Goal: Task Accomplishment & Management: Use online tool/utility

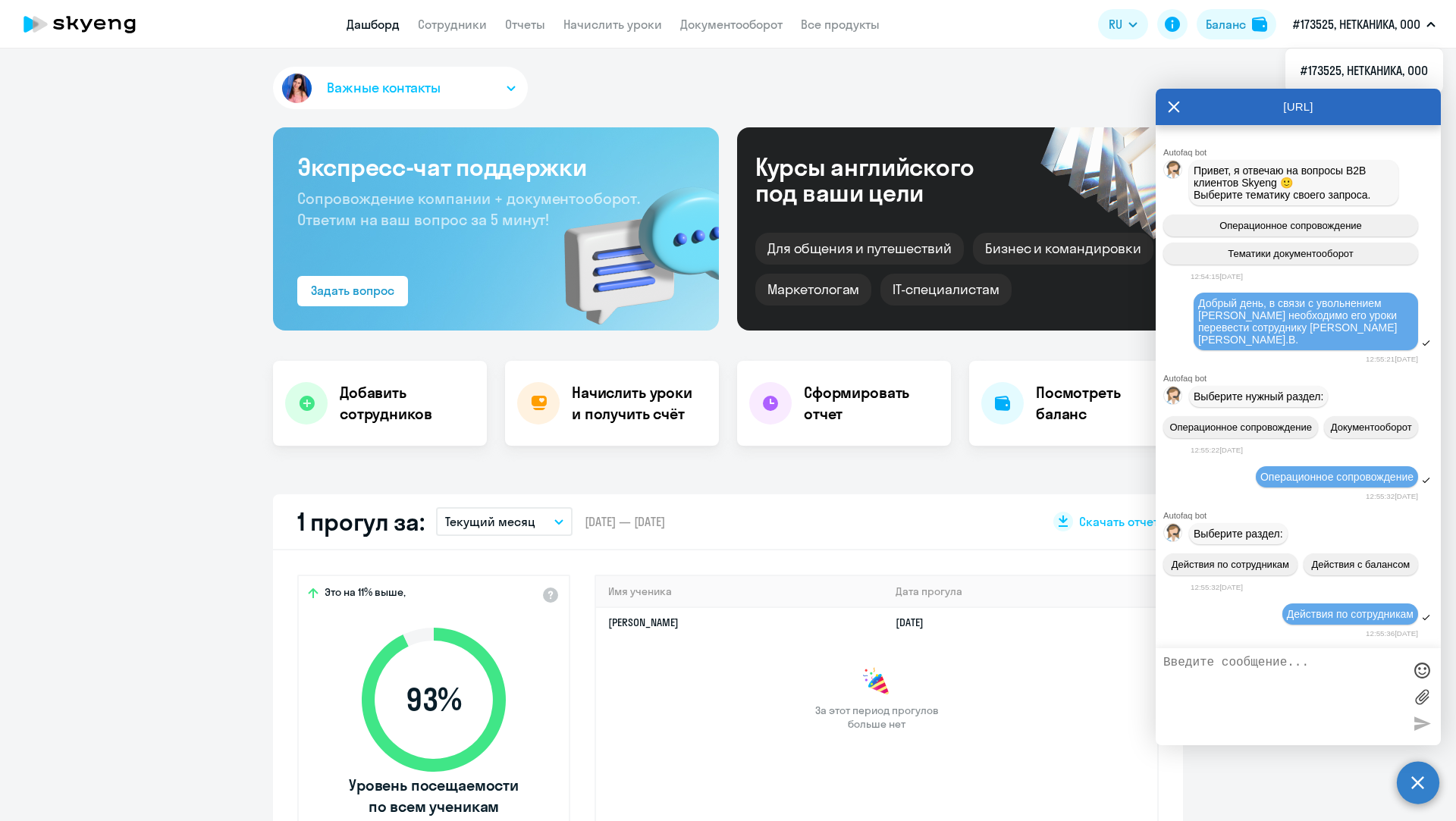
select select "30"
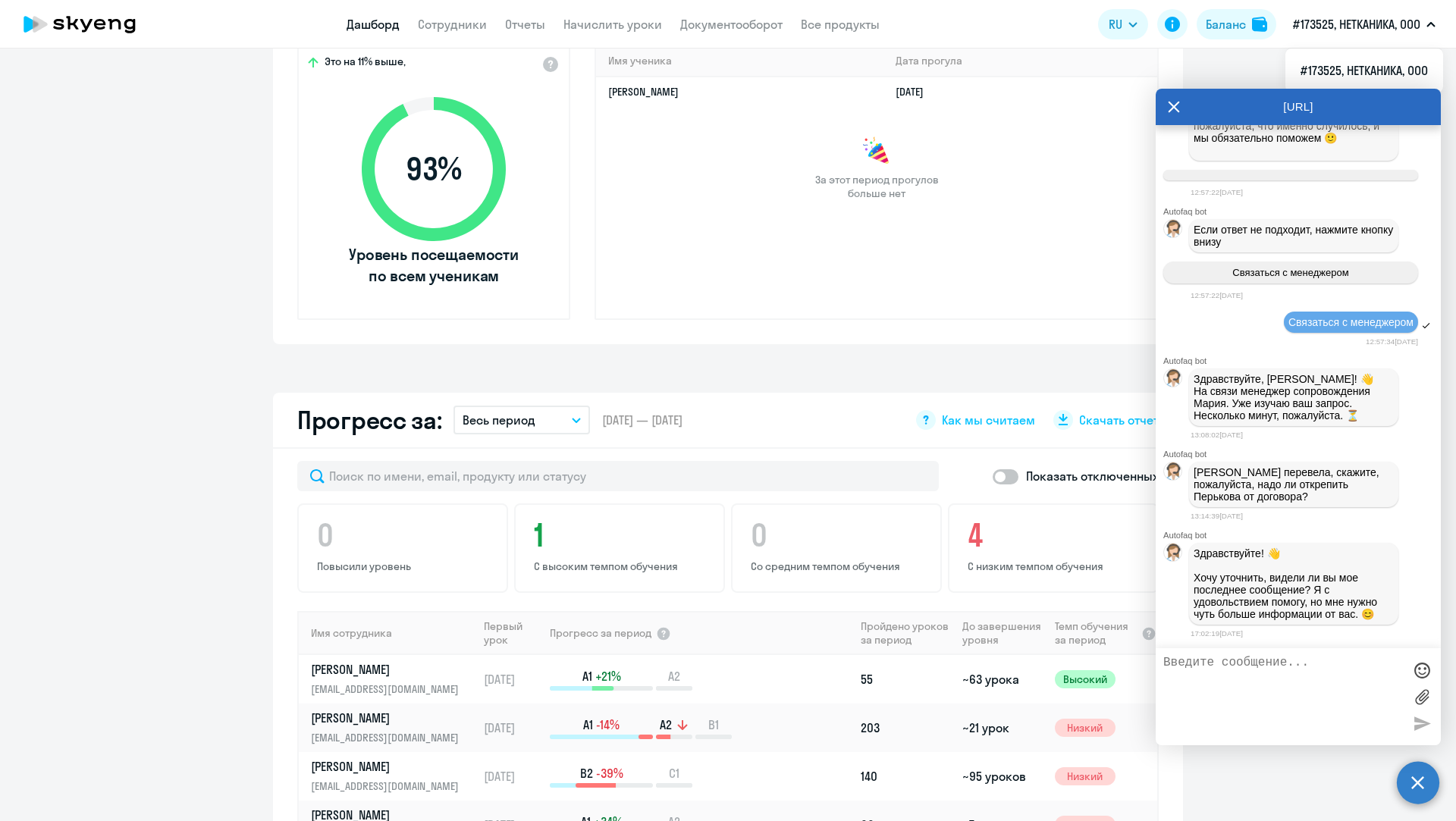
click at [1285, 660] on textarea at bounding box center [1283, 697] width 240 height 82
click at [1268, 664] on textarea "Добрый вечер, да, Перькова И.А. нужно открепить от договора." at bounding box center [1283, 697] width 240 height 82
type textarea "Добрый вечер, спасибо. Да, [PERSON_NAME] нужно открепить от договора."
click at [1416, 723] on div at bounding box center [1421, 724] width 23 height 23
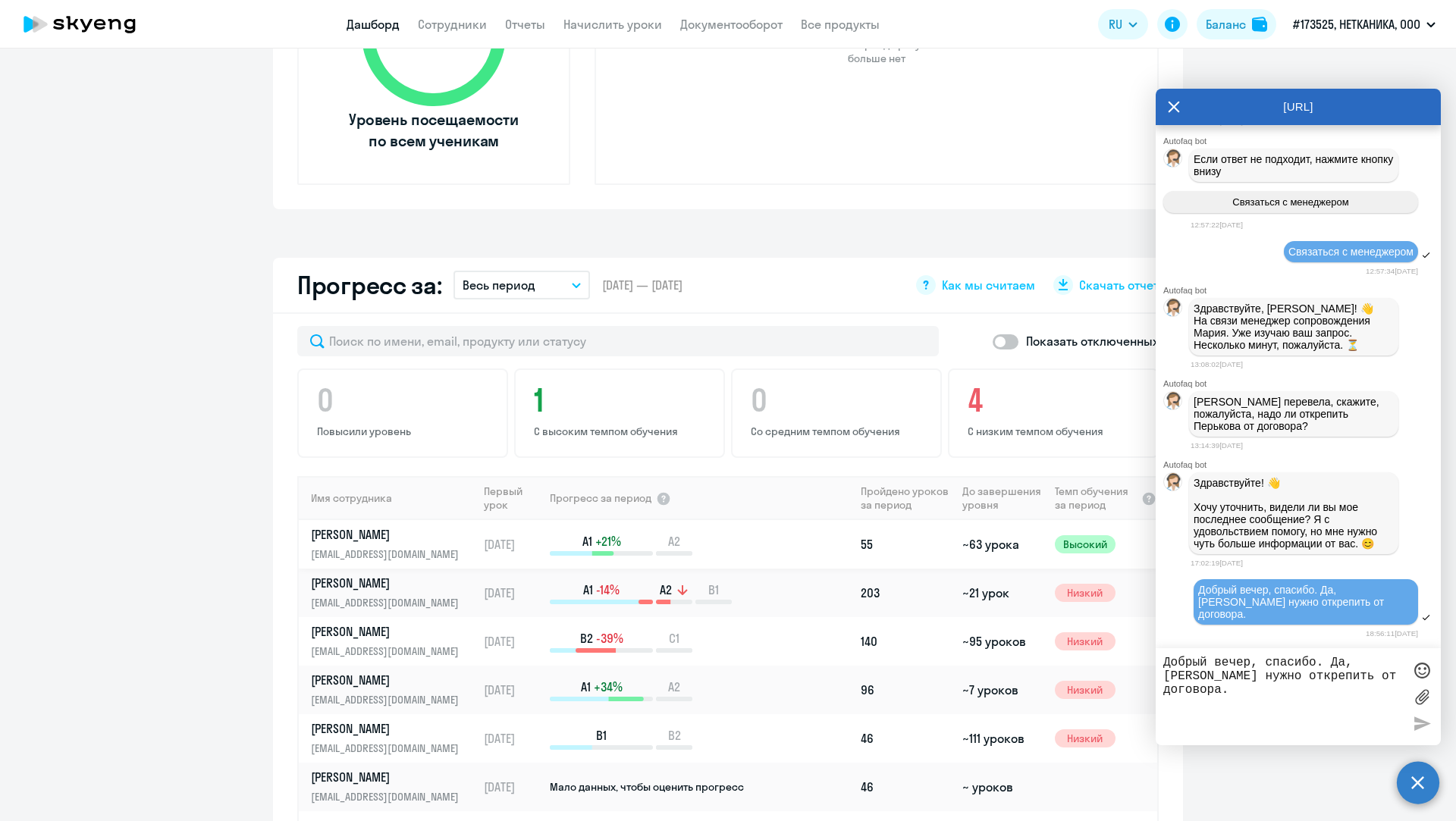
scroll to position [683, 0]
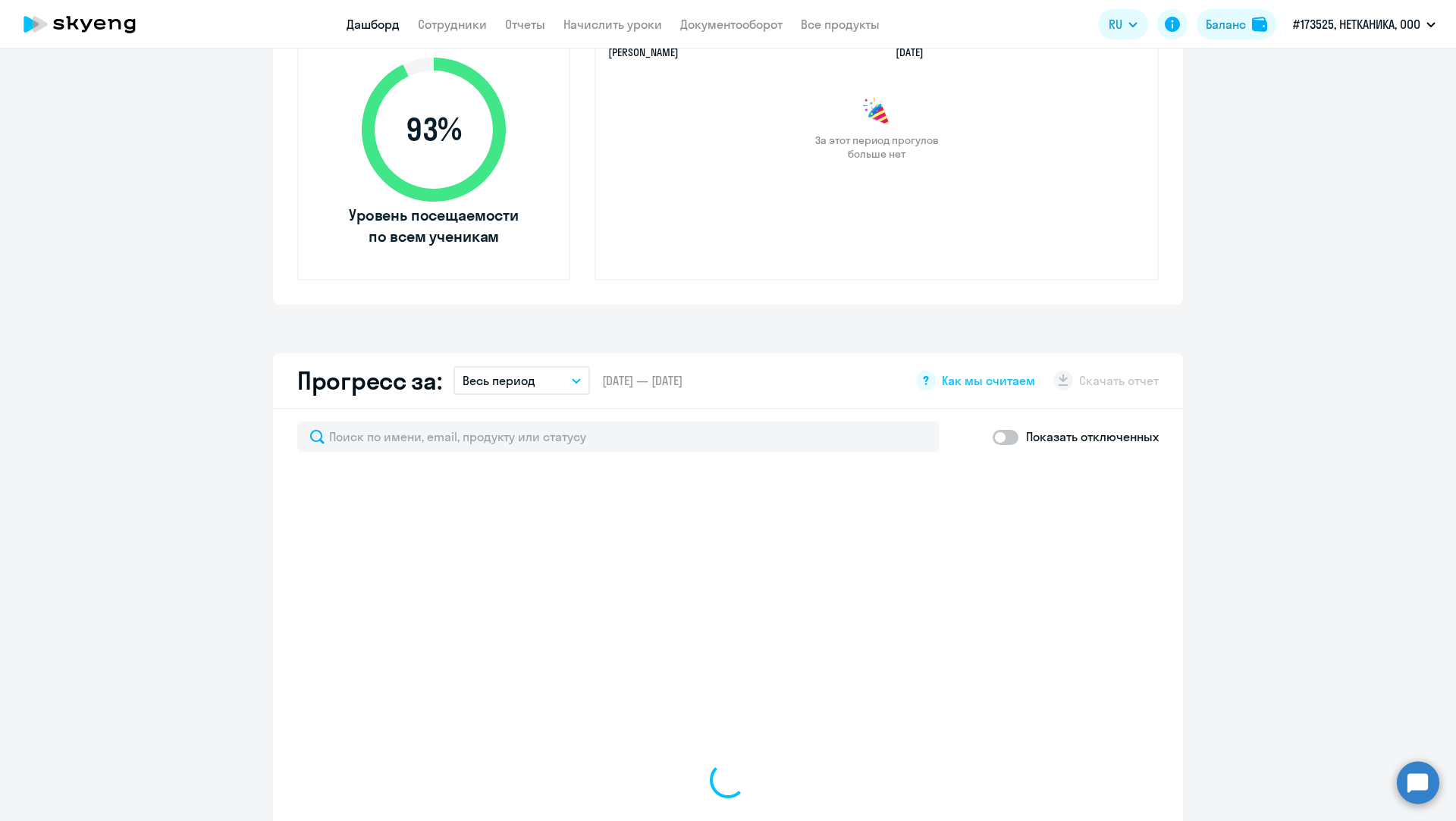
scroll to position [606, 0]
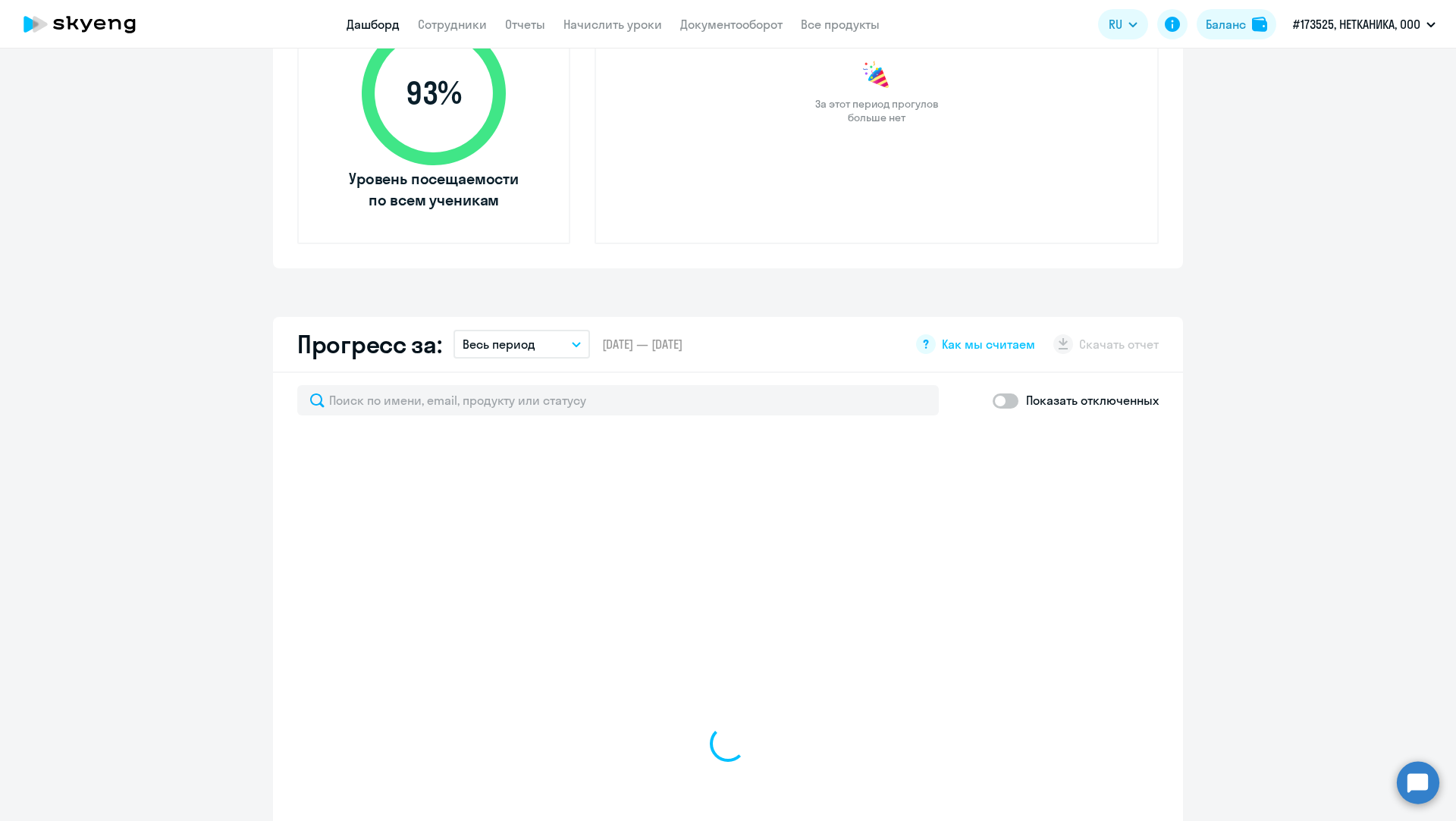
select select "30"
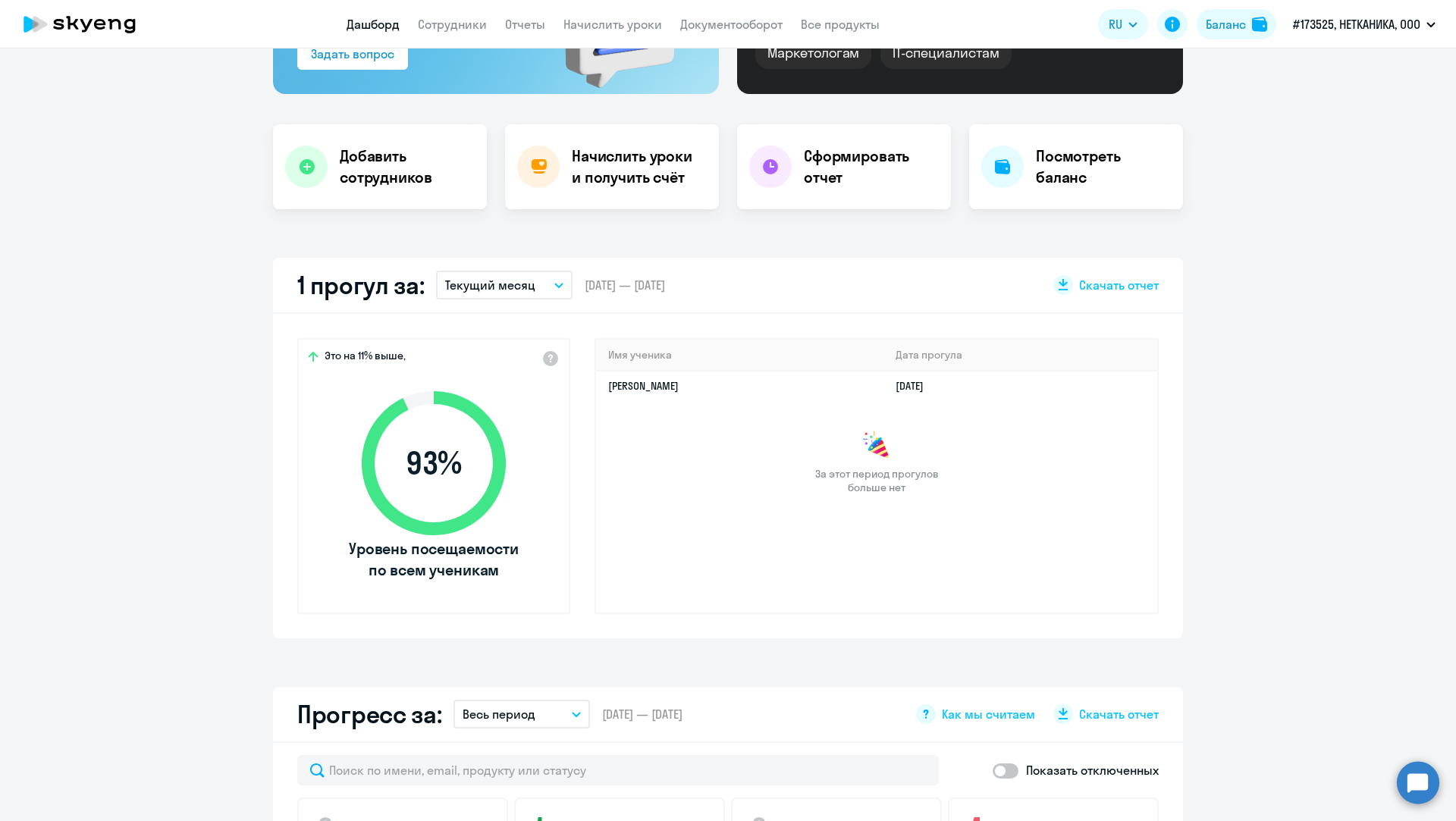
scroll to position [228, 0]
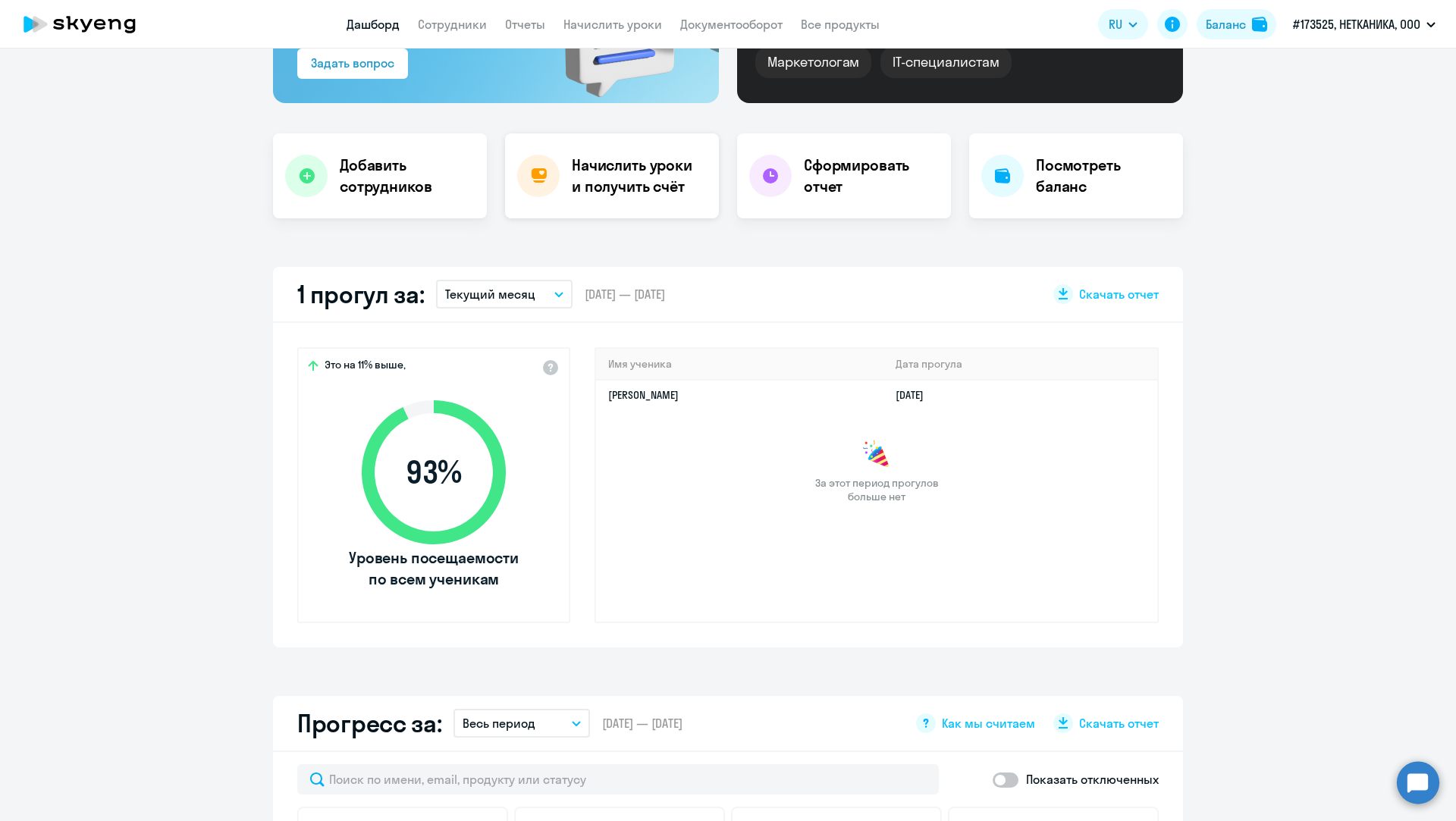
click at [606, 159] on h4 "Начислить уроки и получить счёт" at bounding box center [637, 176] width 132 height 43
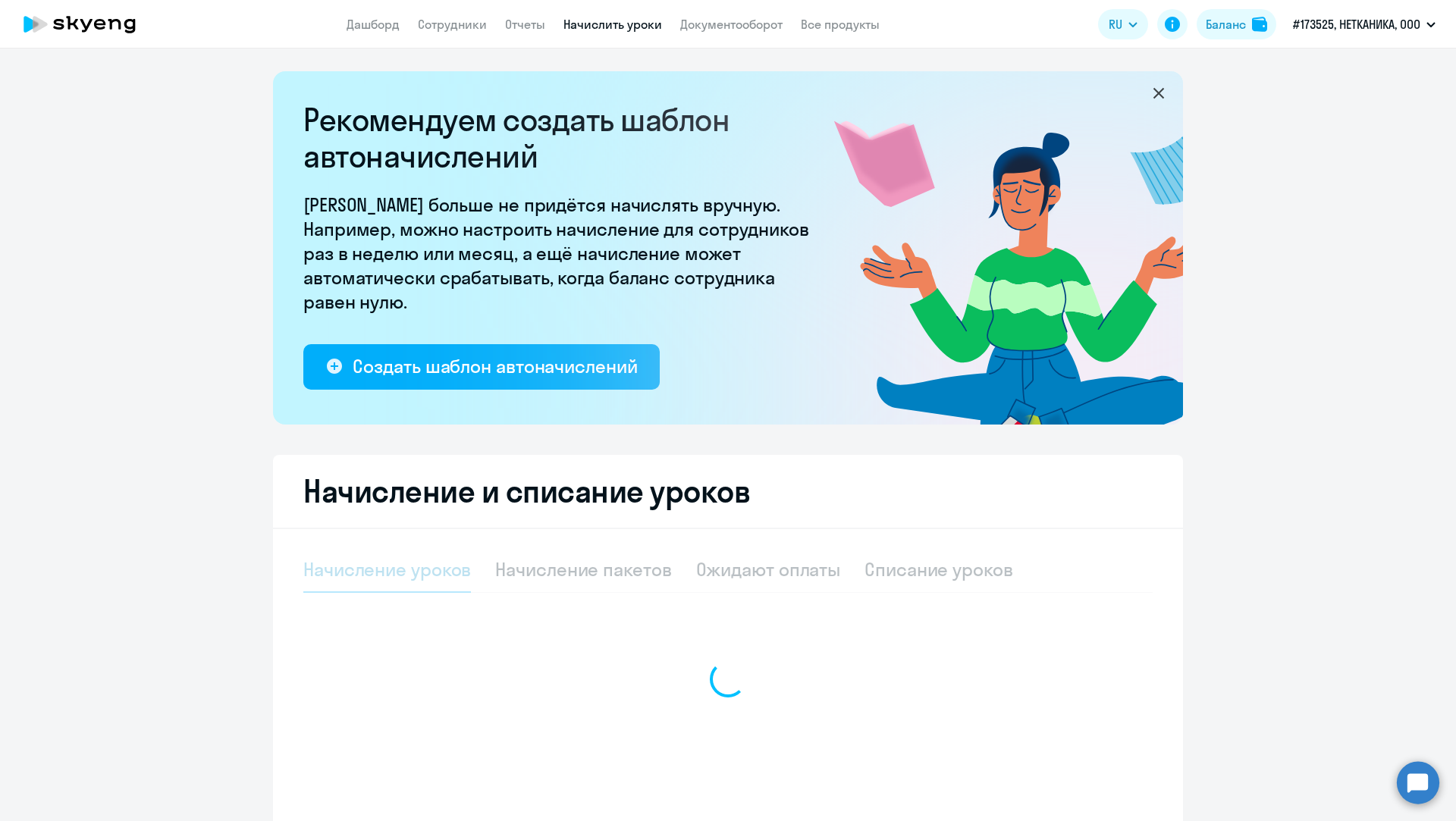
select select "10"
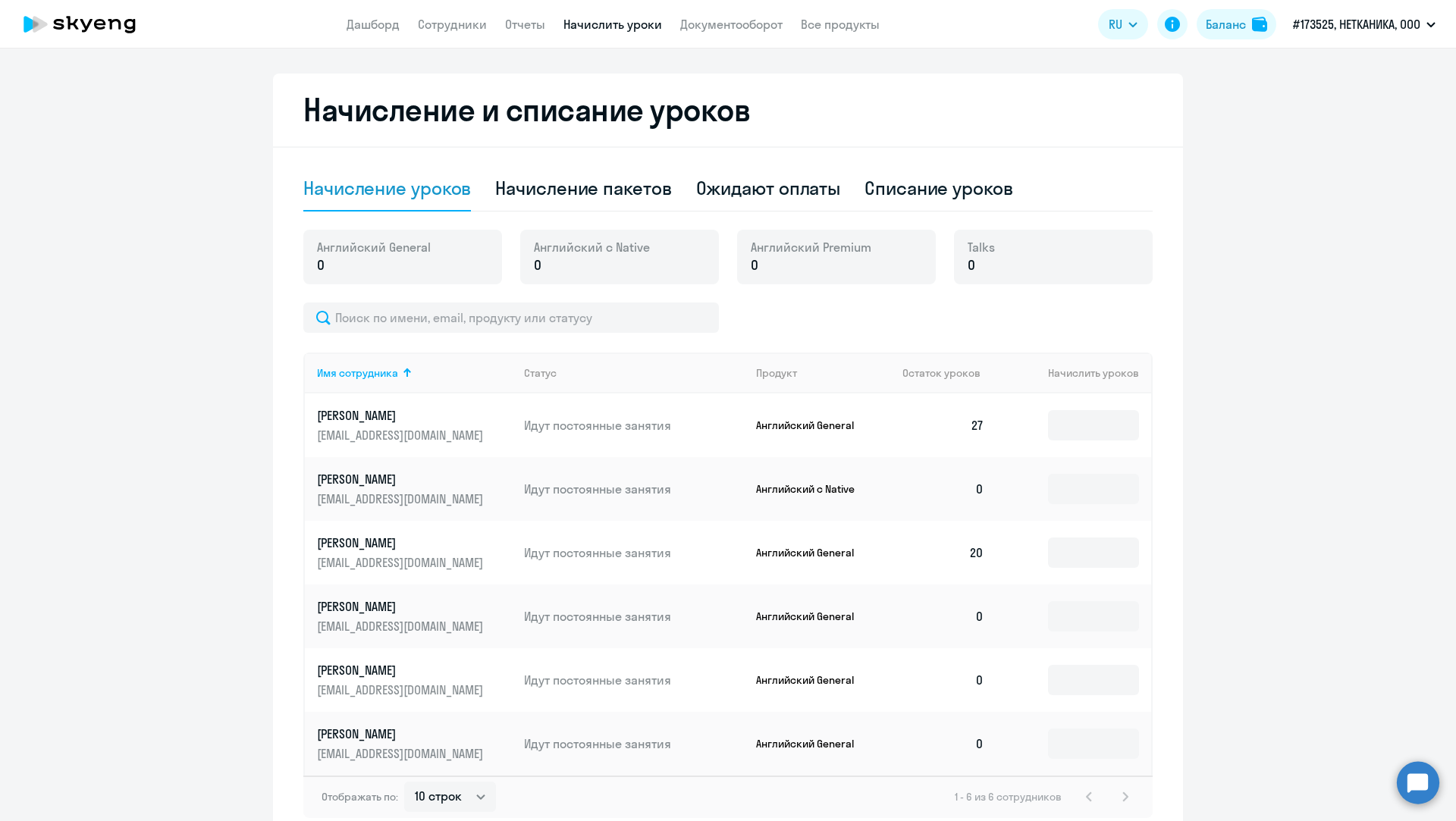
scroll to position [455, 0]
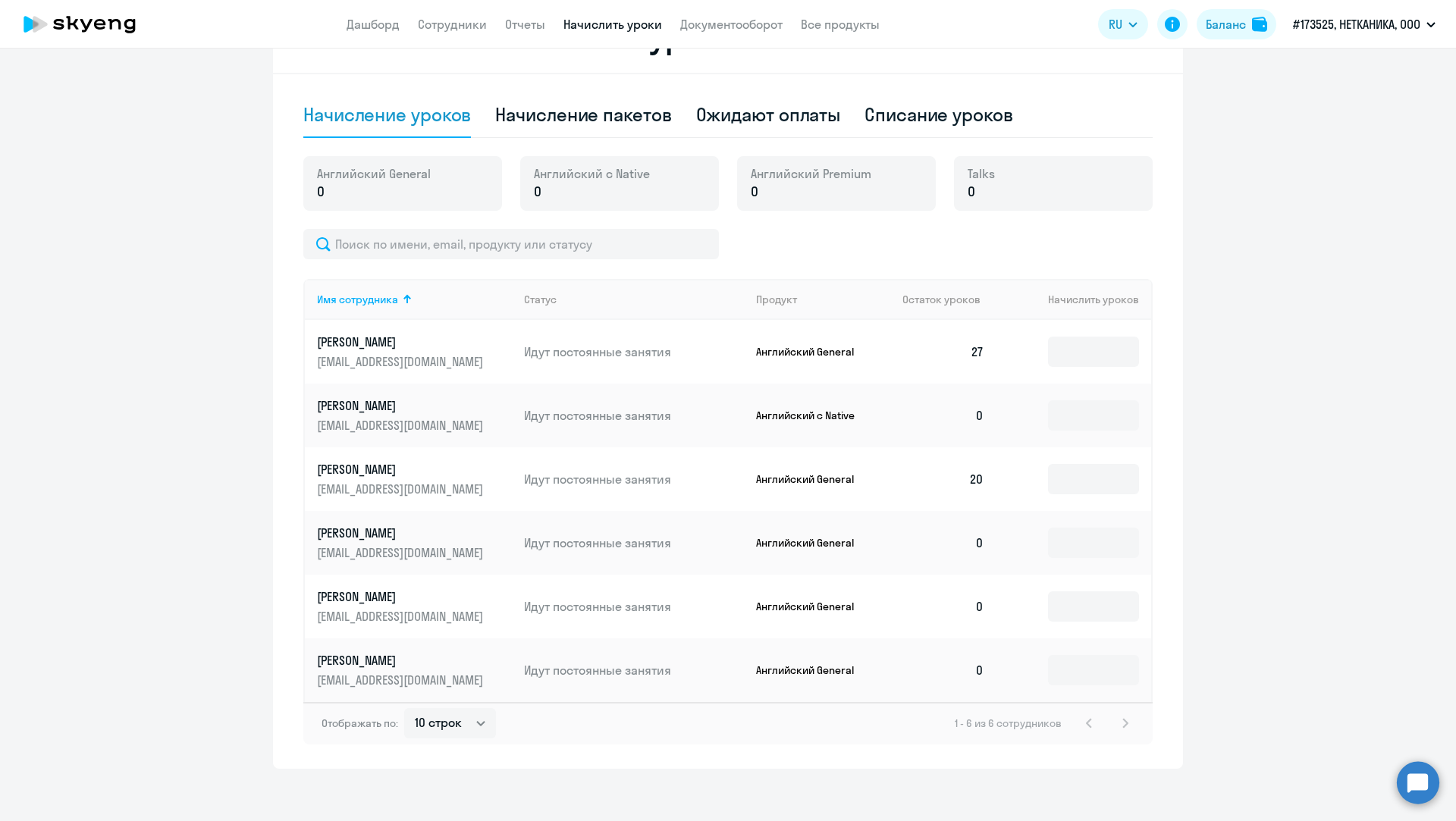
click at [1436, 780] on circle at bounding box center [1418, 782] width 43 height 43
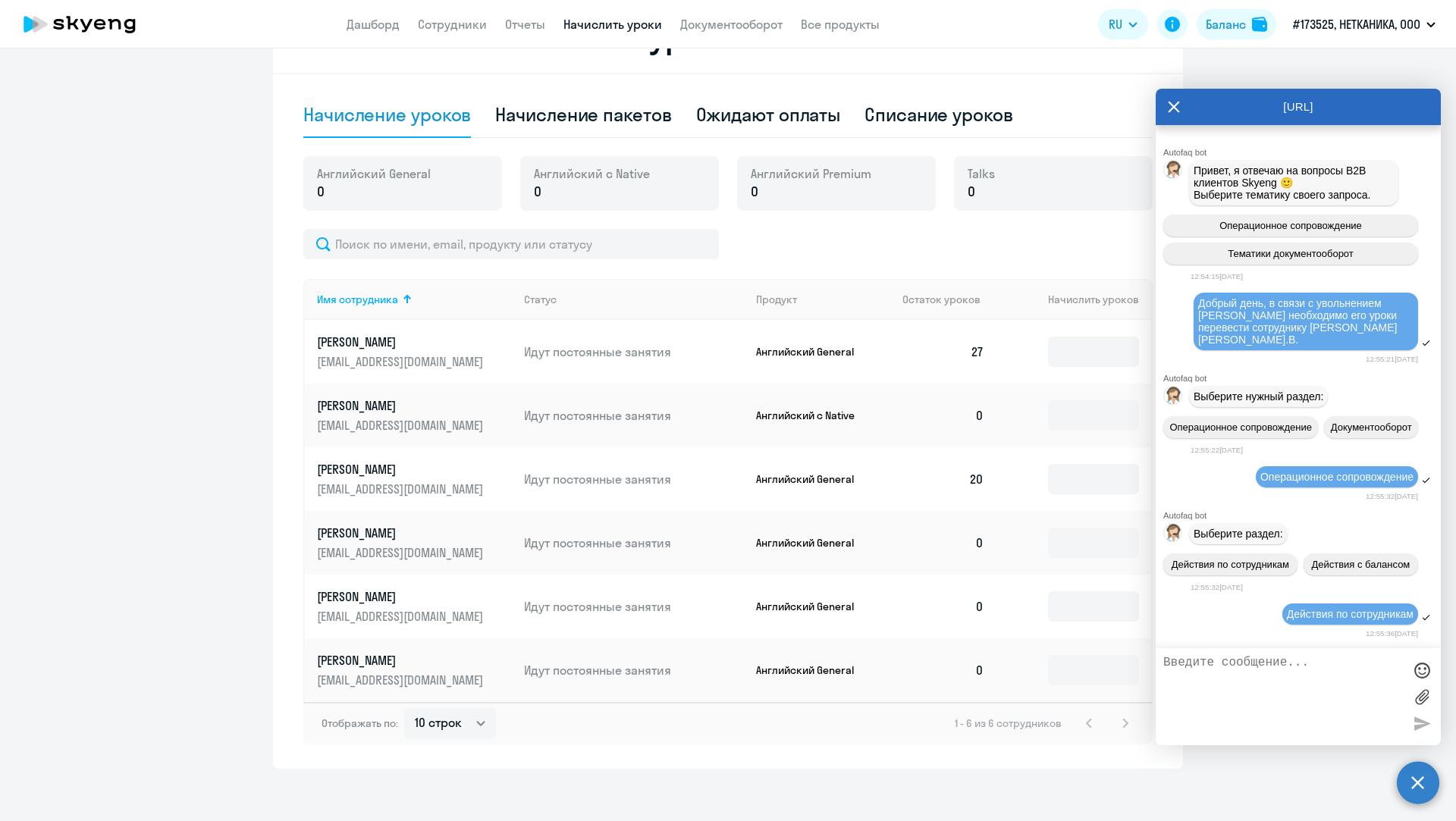
scroll to position [1971, 0]
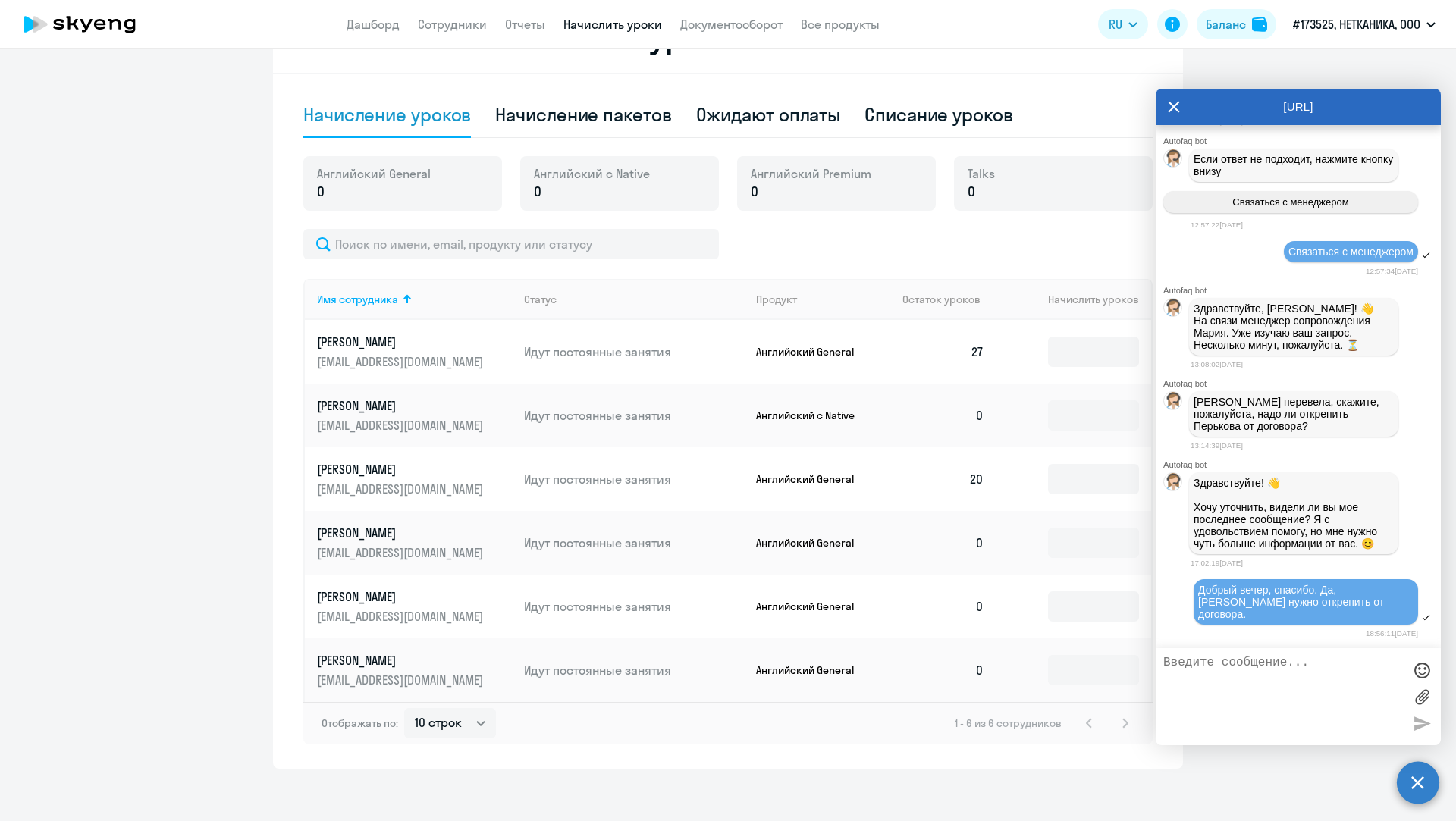
click at [1175, 107] on icon at bounding box center [1174, 105] width 11 height 11
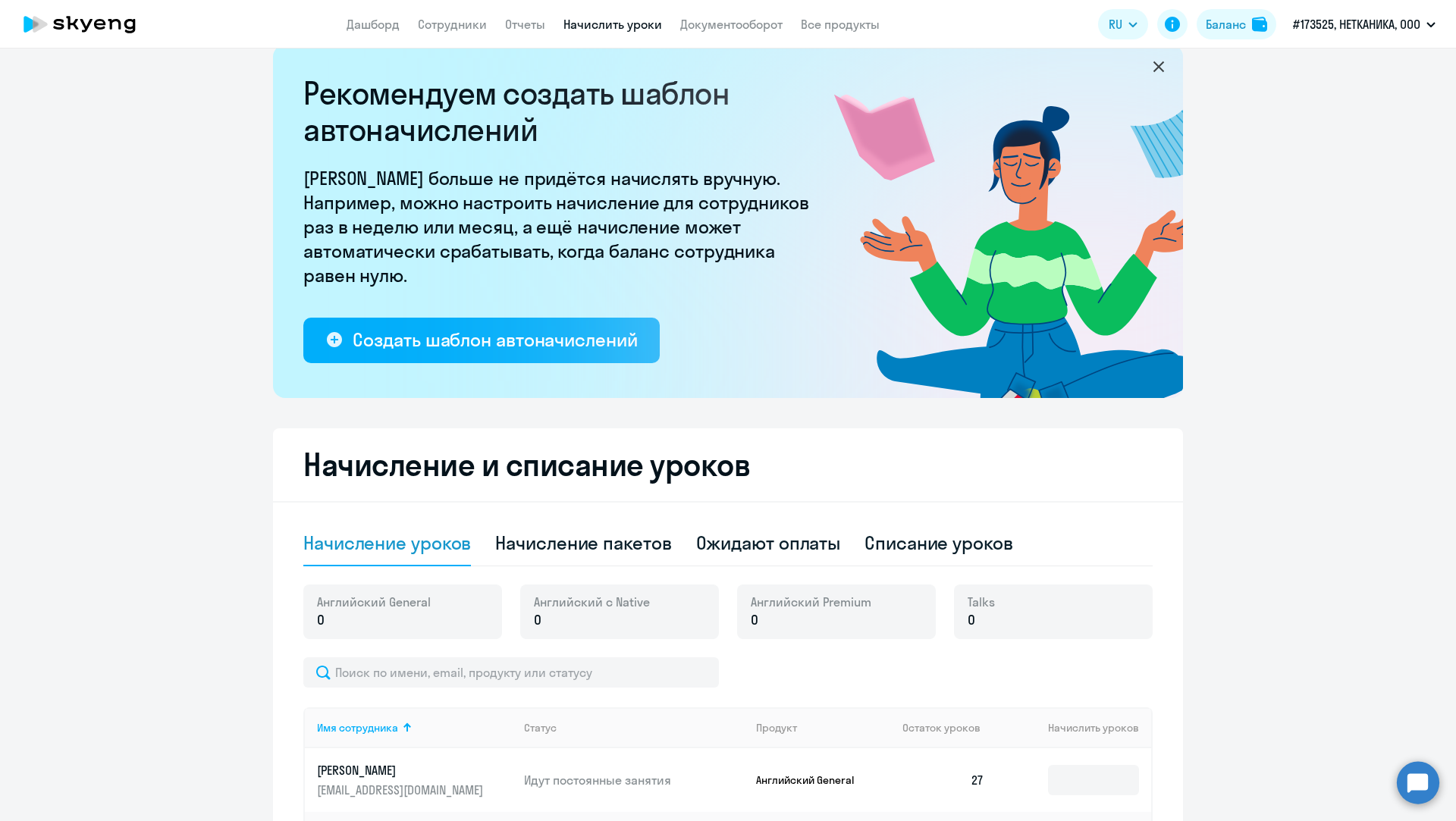
scroll to position [0, 0]
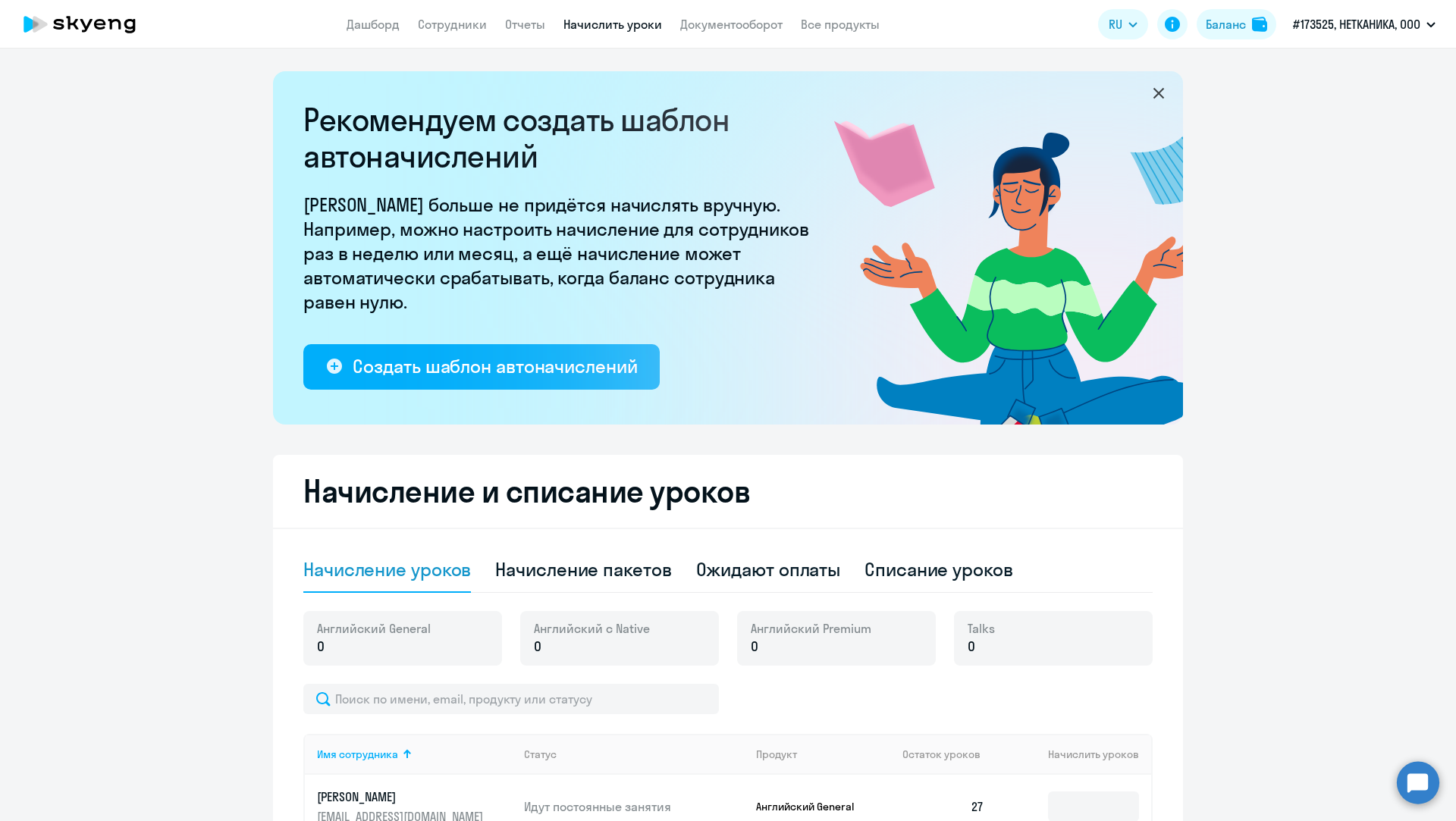
click at [116, 13] on icon at bounding box center [80, 24] width 133 height 38
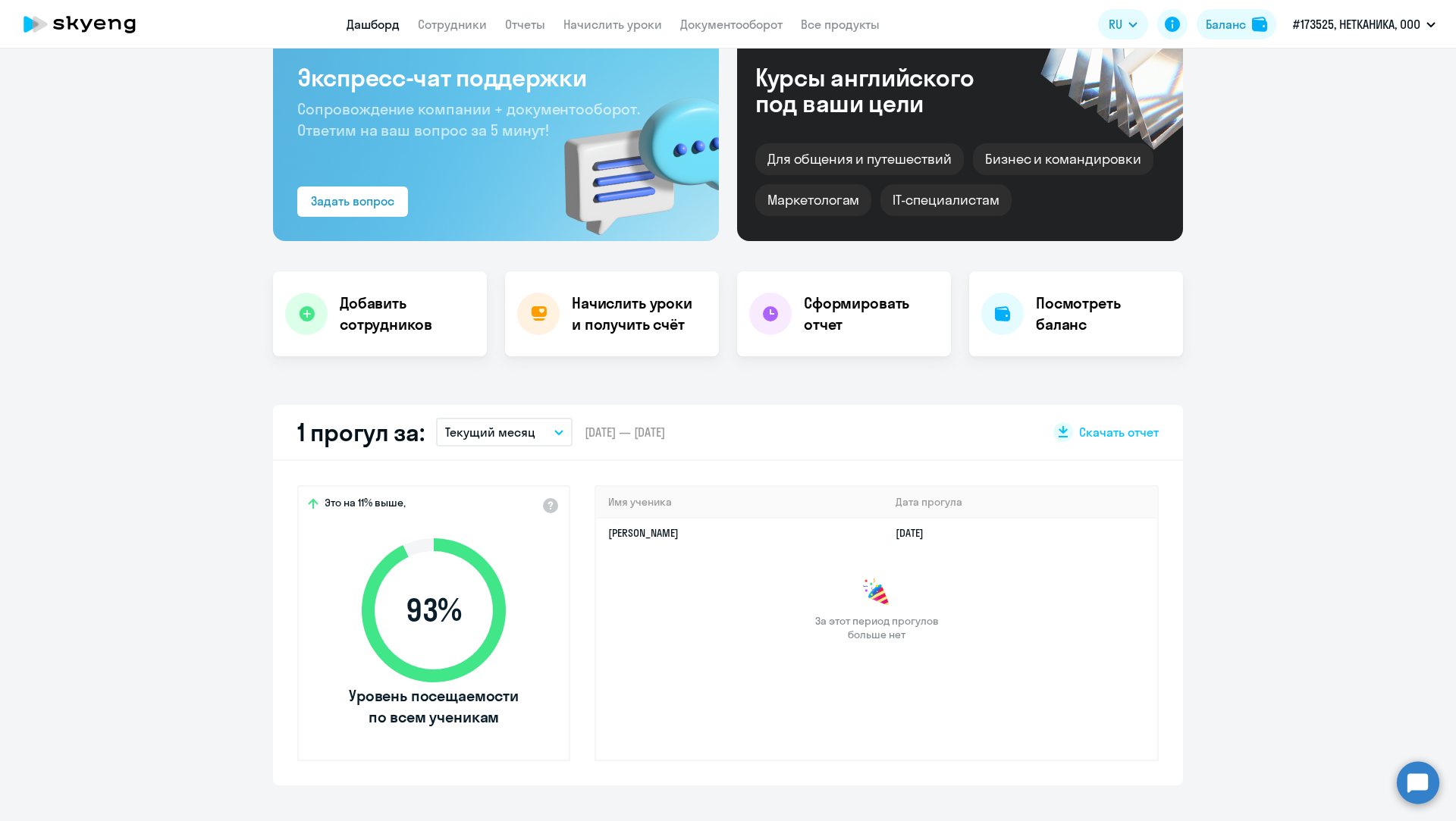
select select "30"
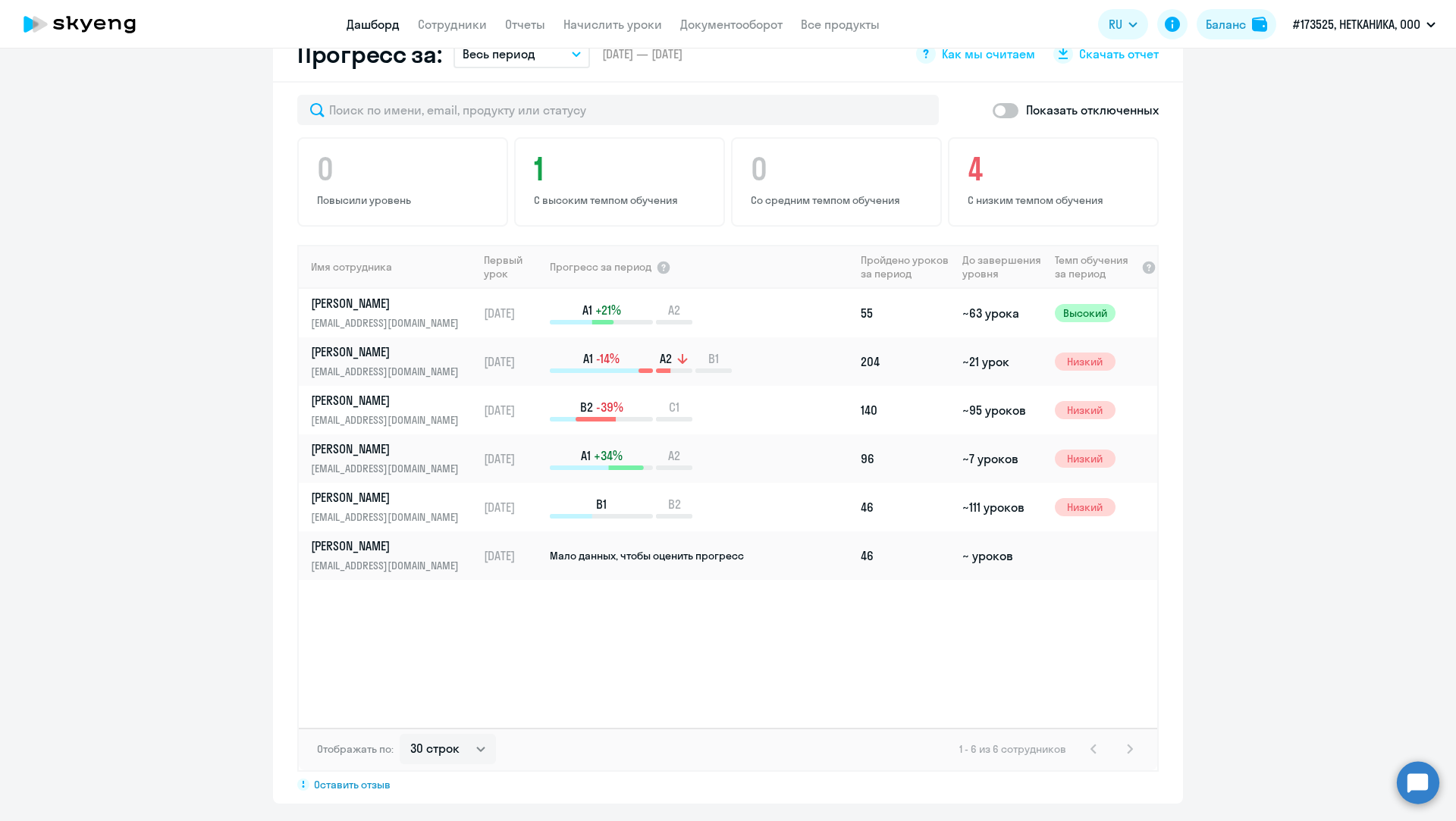
scroll to position [910, 0]
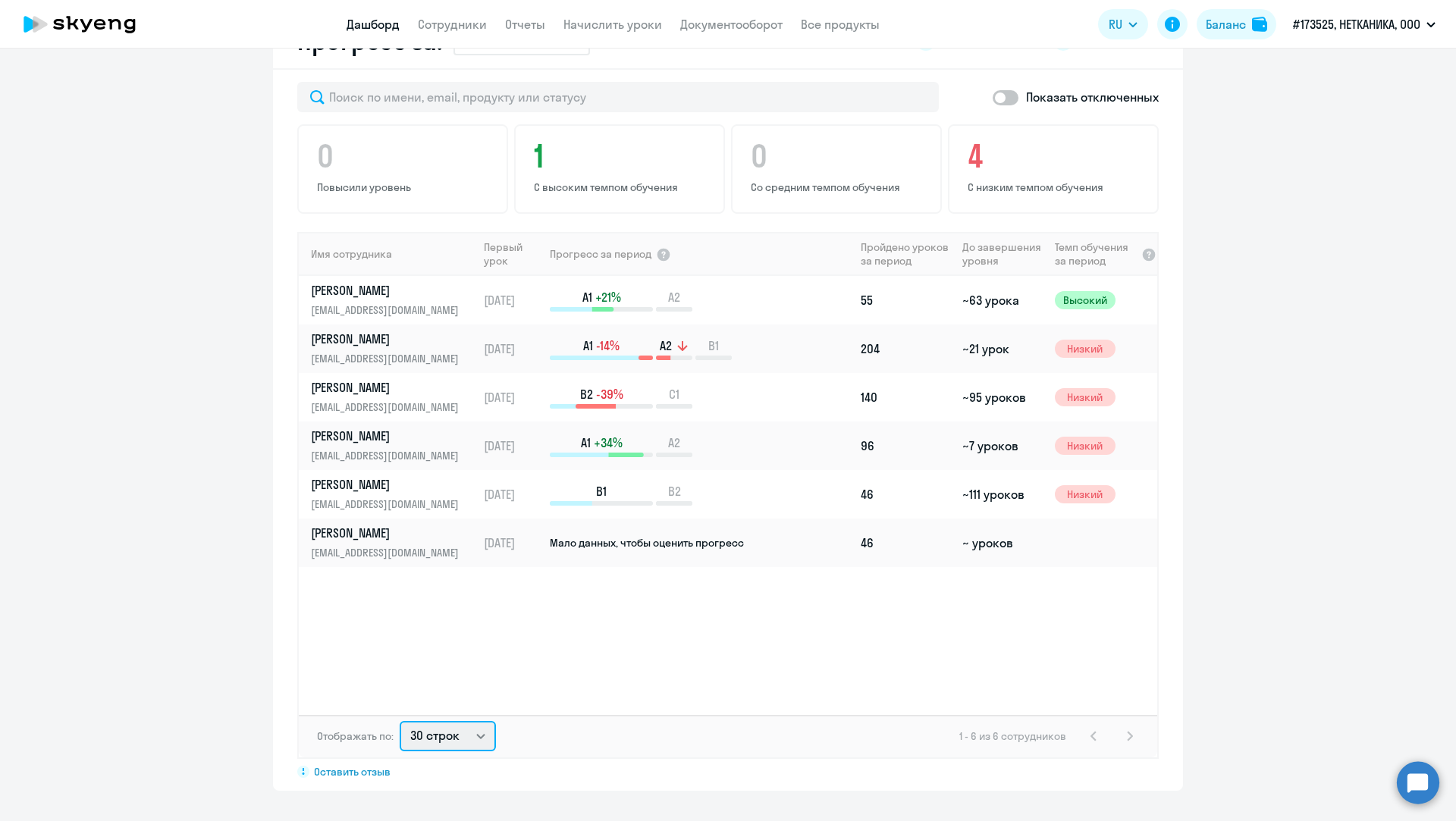
click at [466, 733] on select "30 строк 50 строк 100 строк" at bounding box center [447, 737] width 96 height 31
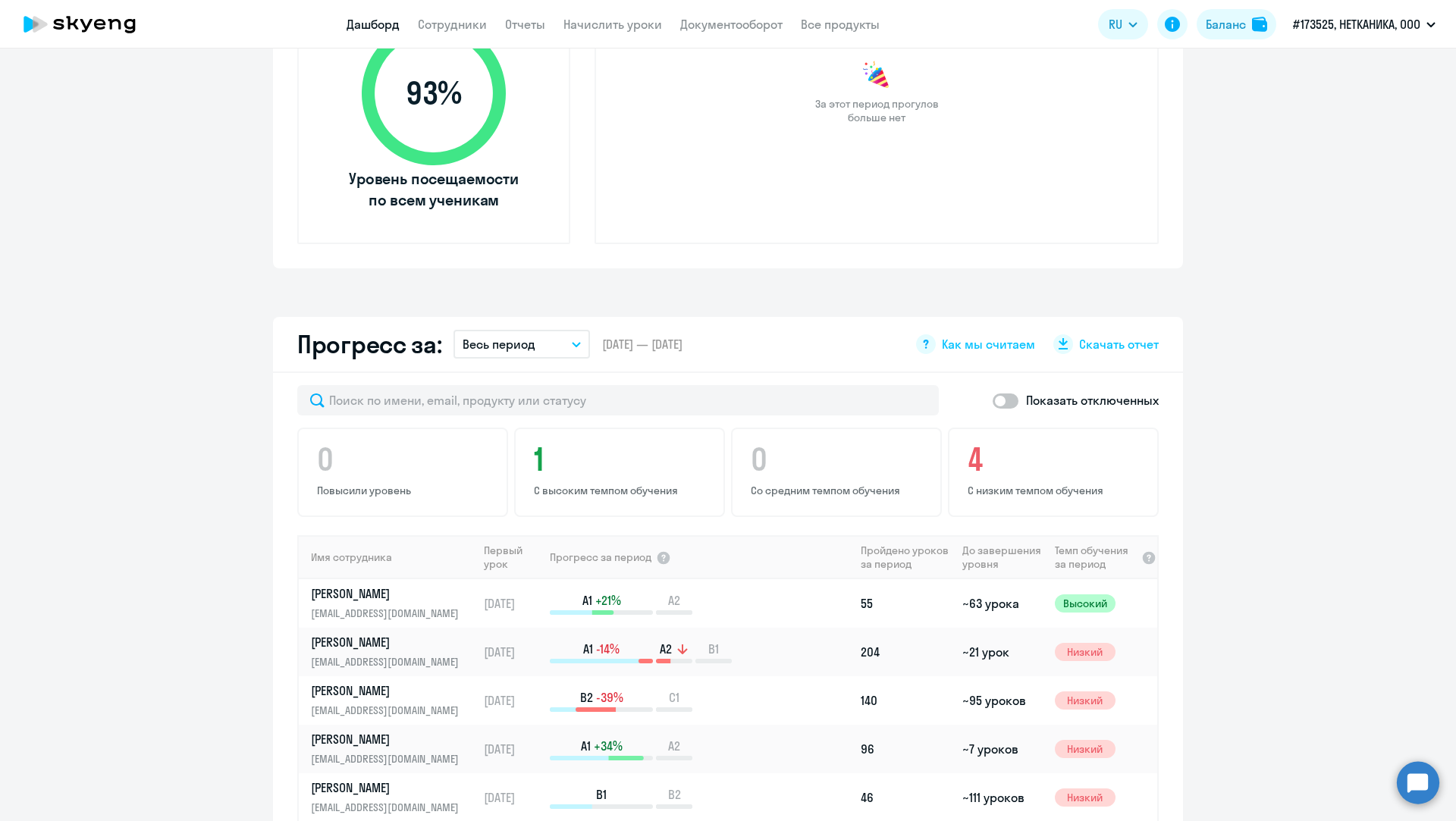
scroll to position [228, 0]
